Goal: Check status: Check status

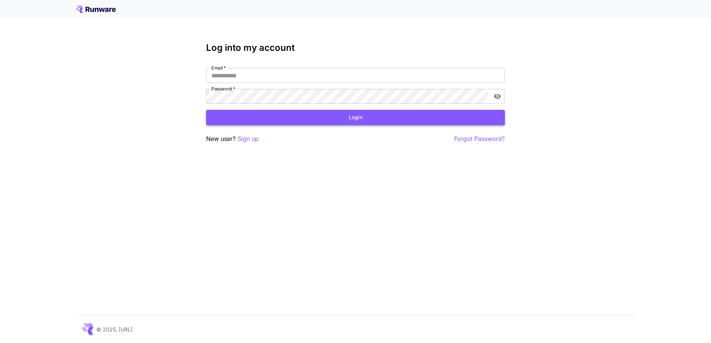
type input "**********"
click at [285, 120] on button "Login" at bounding box center [355, 117] width 299 height 15
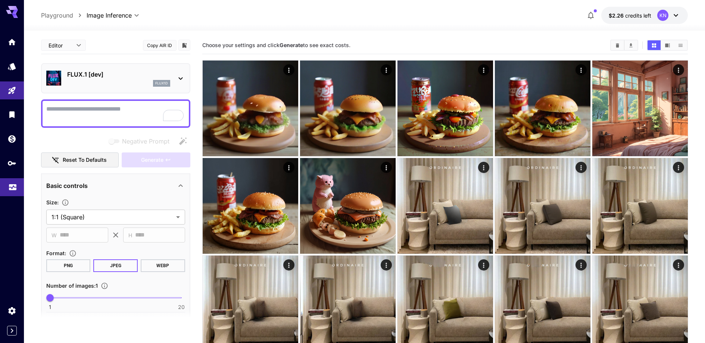
click at [13, 187] on icon "Usage" at bounding box center [12, 186] width 7 height 4
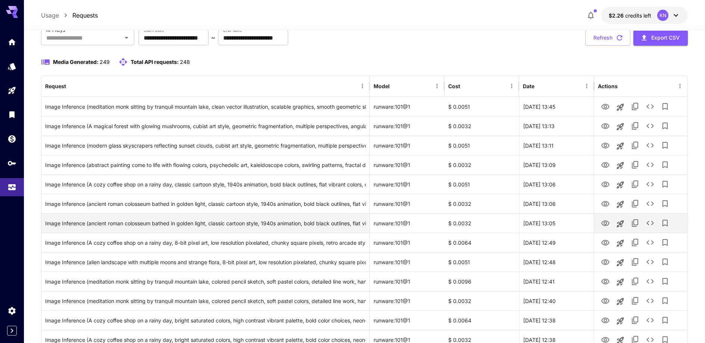
scroll to position [80, 0]
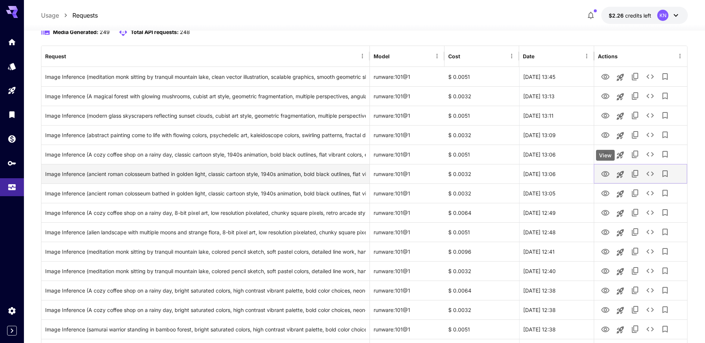
click at [603, 173] on icon "View" at bounding box center [605, 174] width 9 height 9
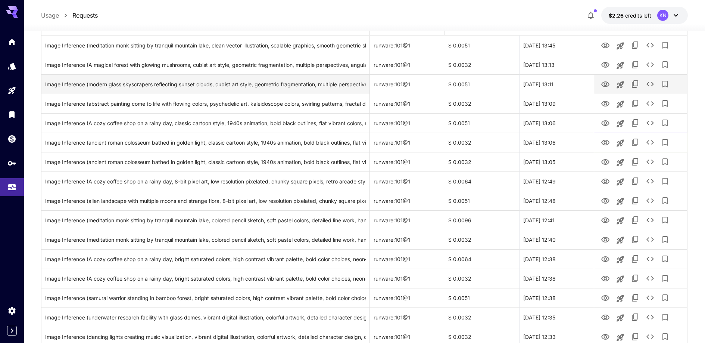
scroll to position [153, 0]
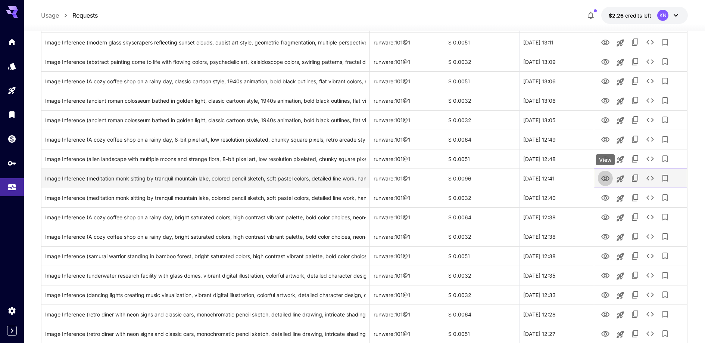
click at [606, 177] on icon "View" at bounding box center [606, 178] width 8 height 6
